Goal: Navigation & Orientation: Find specific page/section

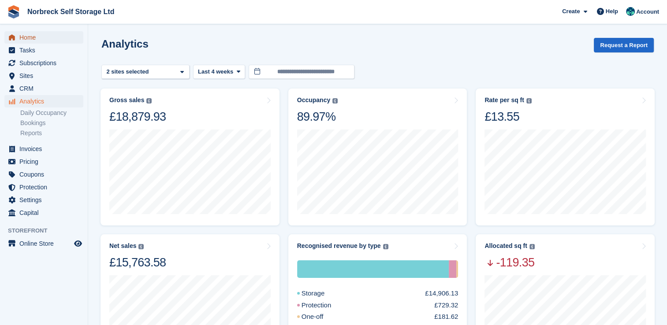
click at [26, 39] on span "Home" at bounding box center [45, 37] width 53 height 12
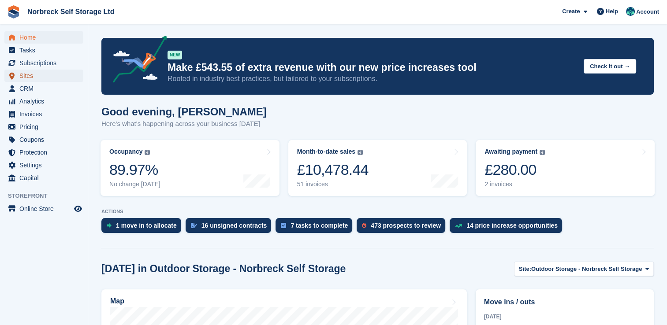
click at [24, 76] on span "Sites" at bounding box center [45, 76] width 53 height 12
